Goal: Transaction & Acquisition: Purchase product/service

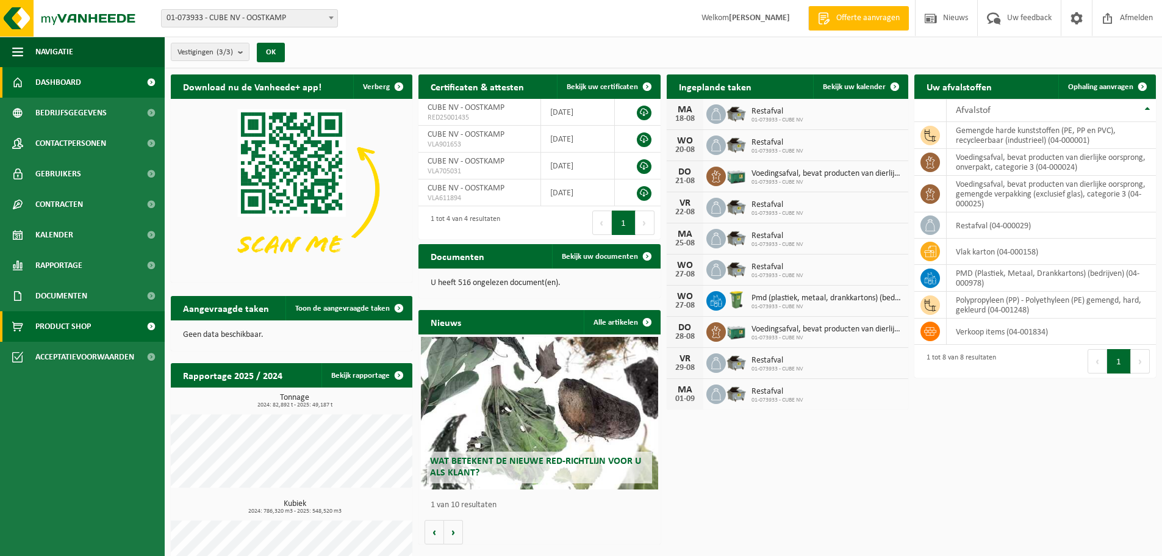
click at [61, 323] on span "Product Shop" at bounding box center [62, 326] width 55 height 30
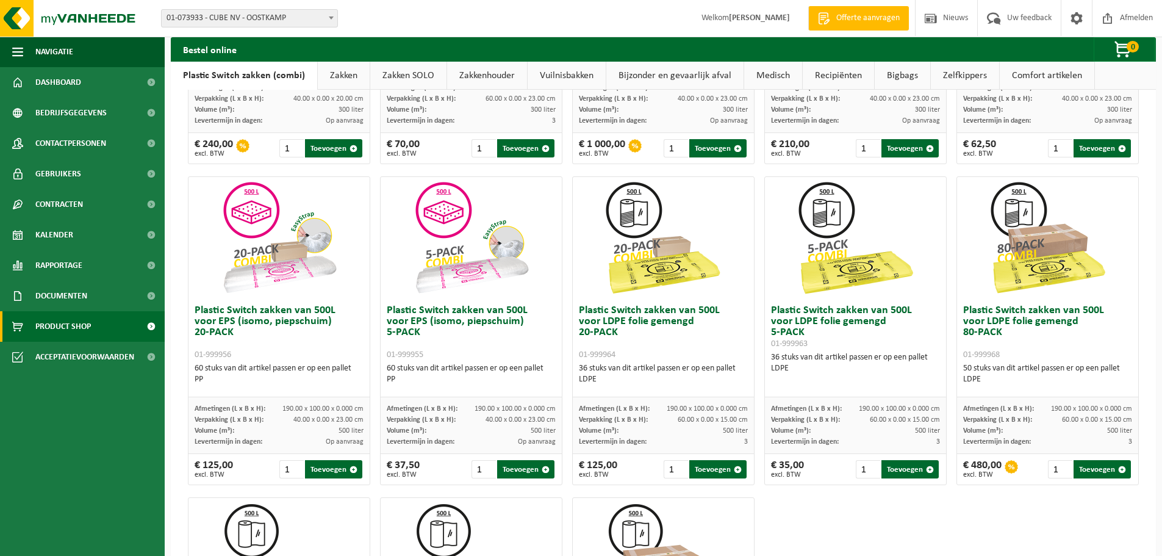
scroll to position [329, 0]
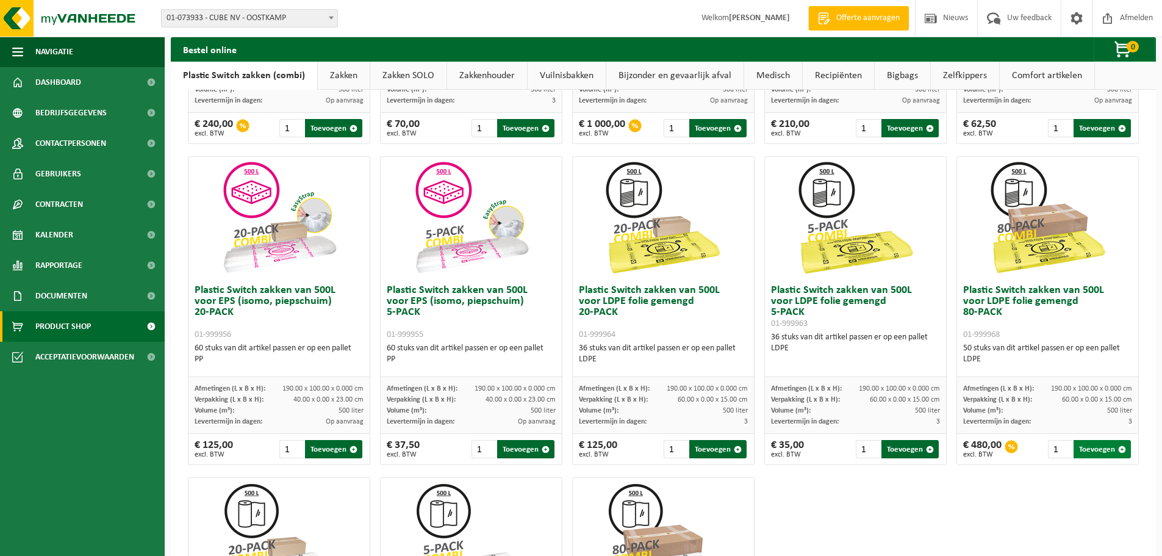
click at [1081, 446] on button "Toevoegen" at bounding box center [1101, 449] width 57 height 18
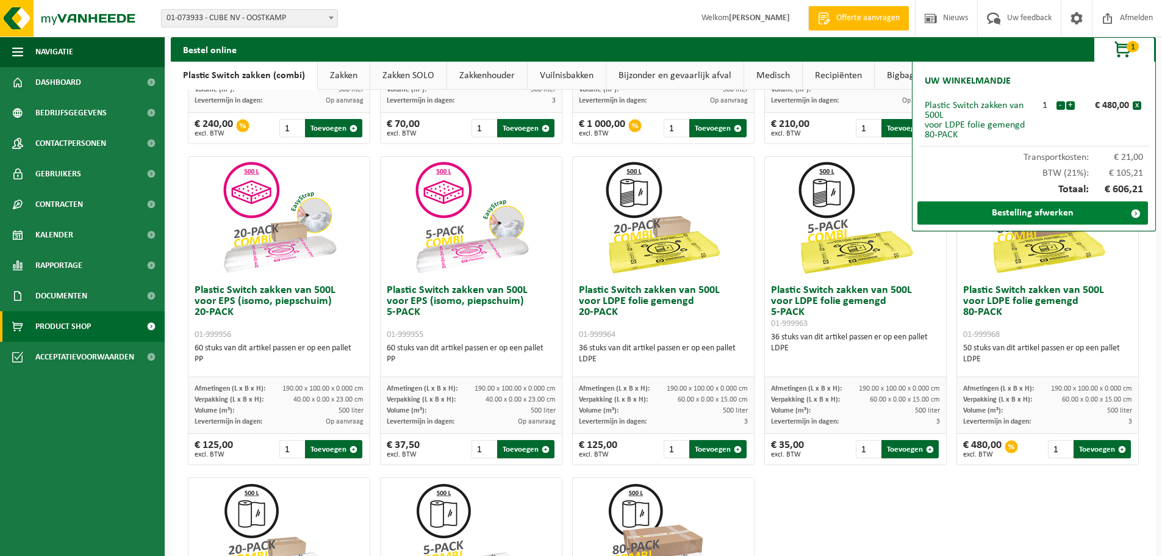
click at [1061, 207] on link "Bestelling afwerken" at bounding box center [1032, 212] width 231 height 23
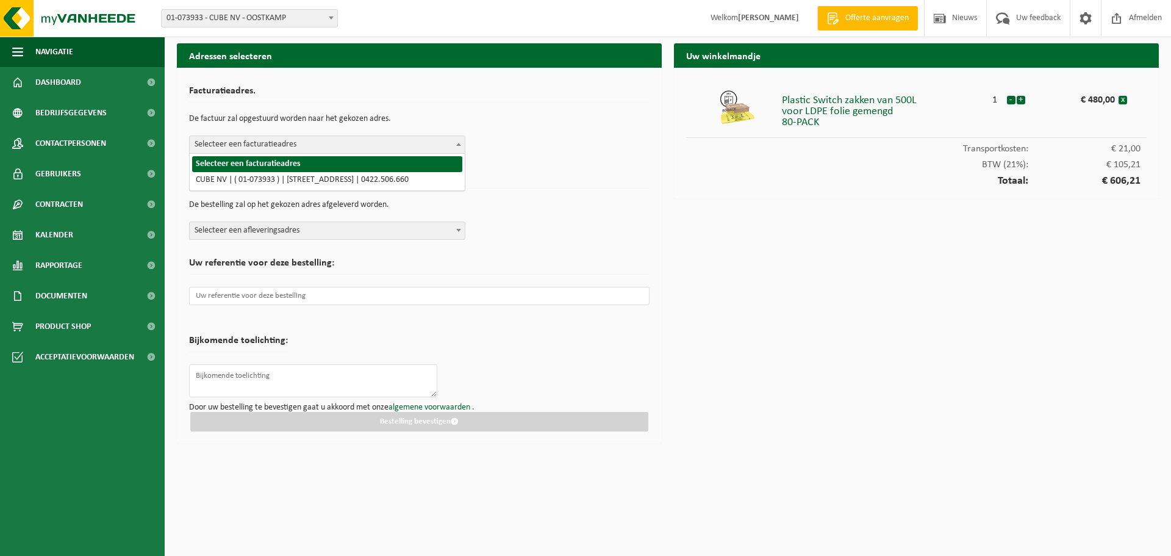
click at [246, 141] on span "Selecteer een facturatieadres" at bounding box center [327, 144] width 275 height 17
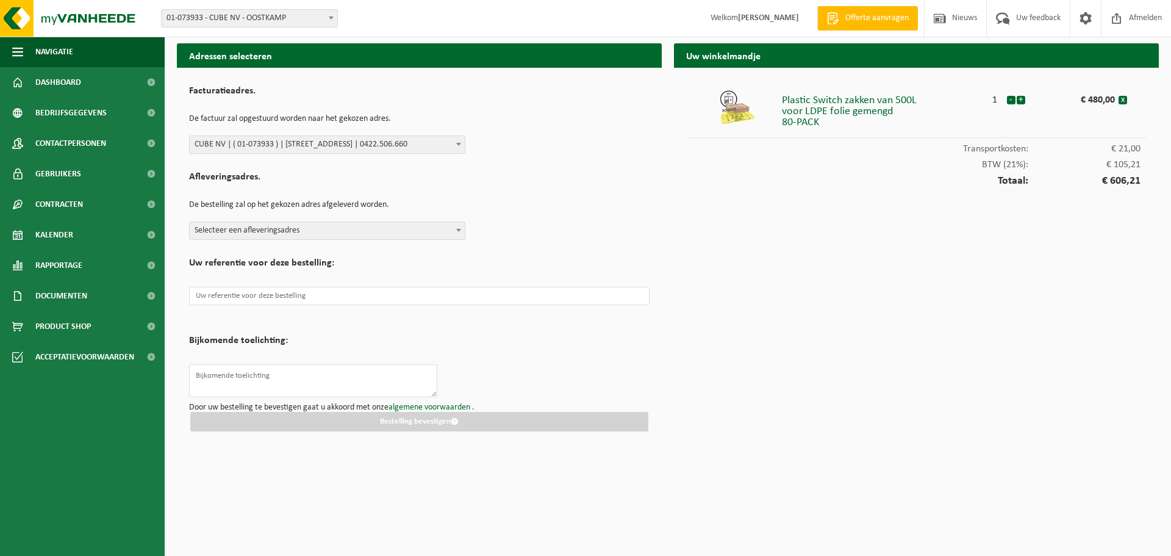
select select "13411"
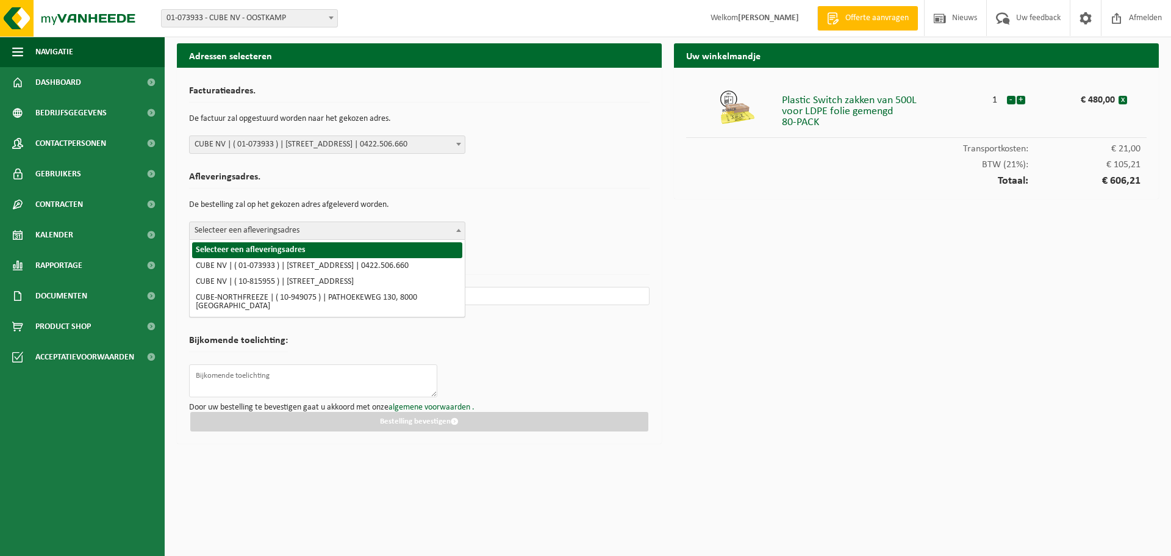
click at [293, 231] on span "Selecteer een afleveringsadres" at bounding box center [327, 230] width 275 height 17
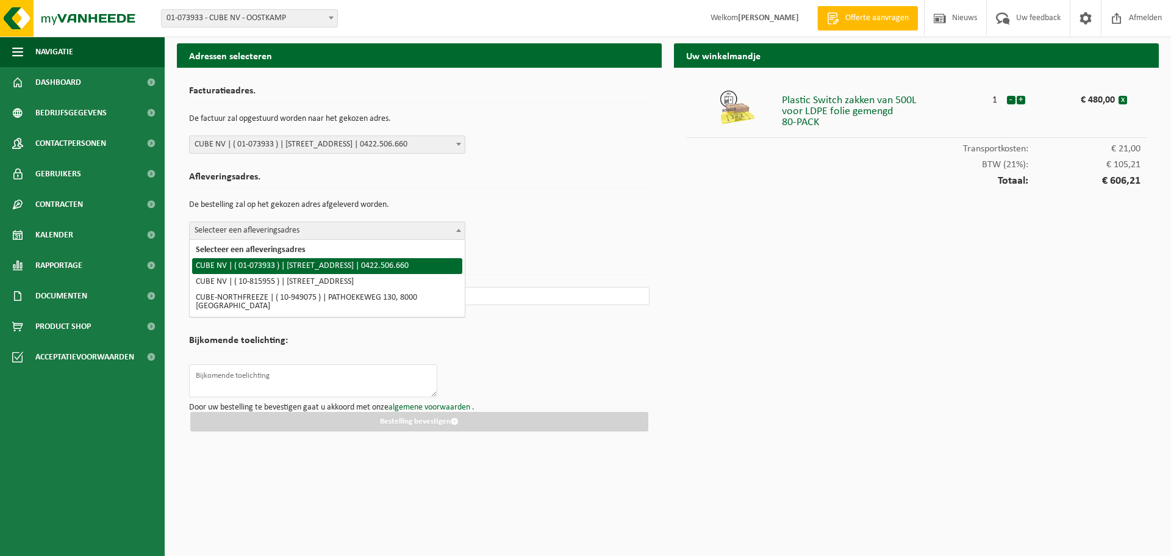
select select "13411"
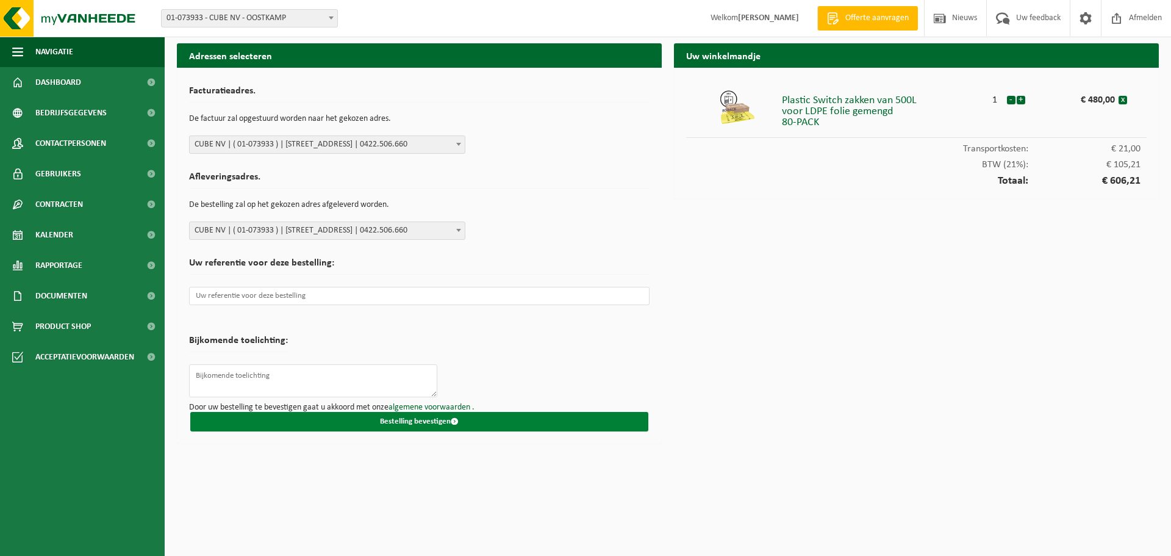
click at [412, 416] on button "Bestelling bevestigen" at bounding box center [419, 422] width 458 height 20
